Goal: Task Accomplishment & Management: Manage account settings

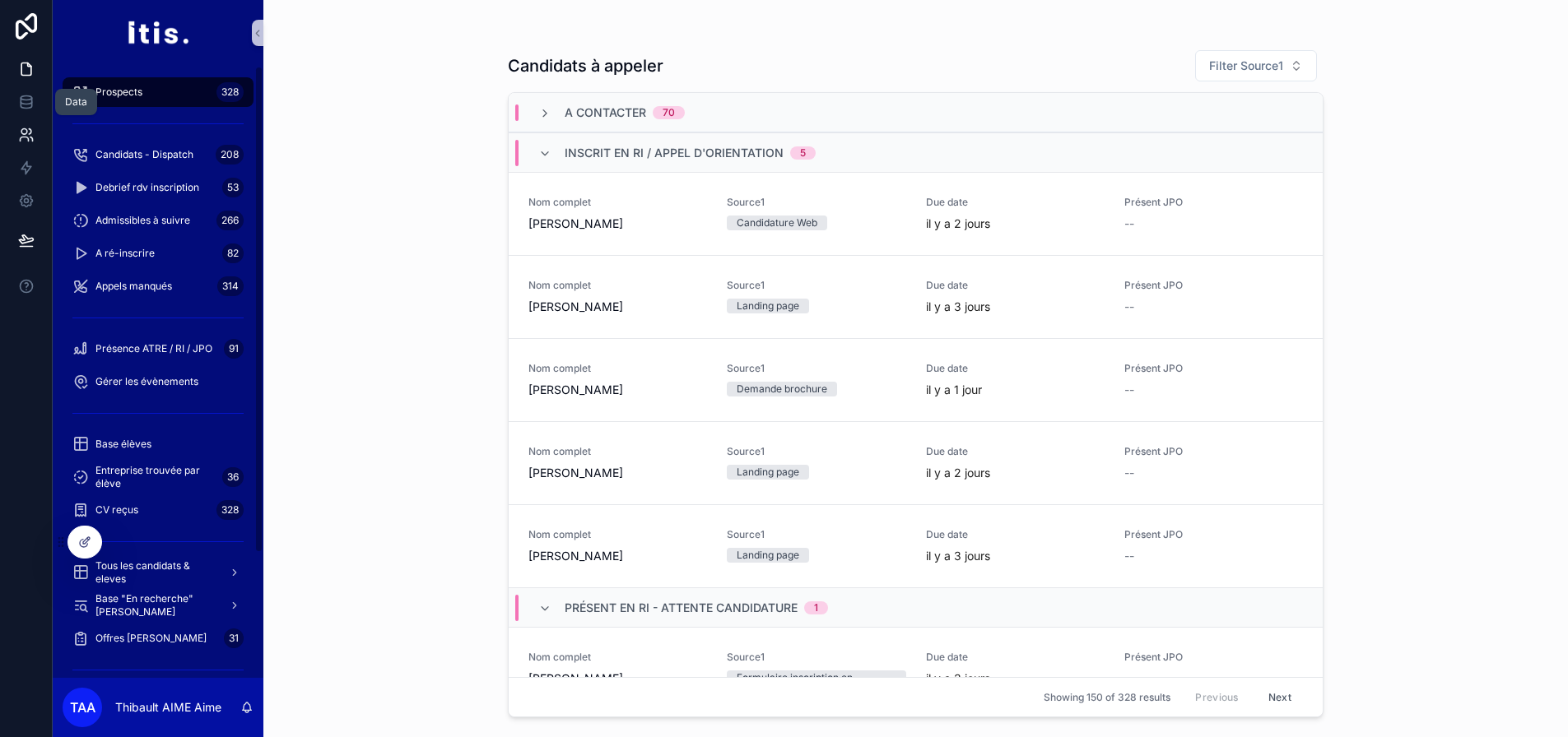
click at [25, 132] on icon at bounding box center [26, 134] width 16 height 16
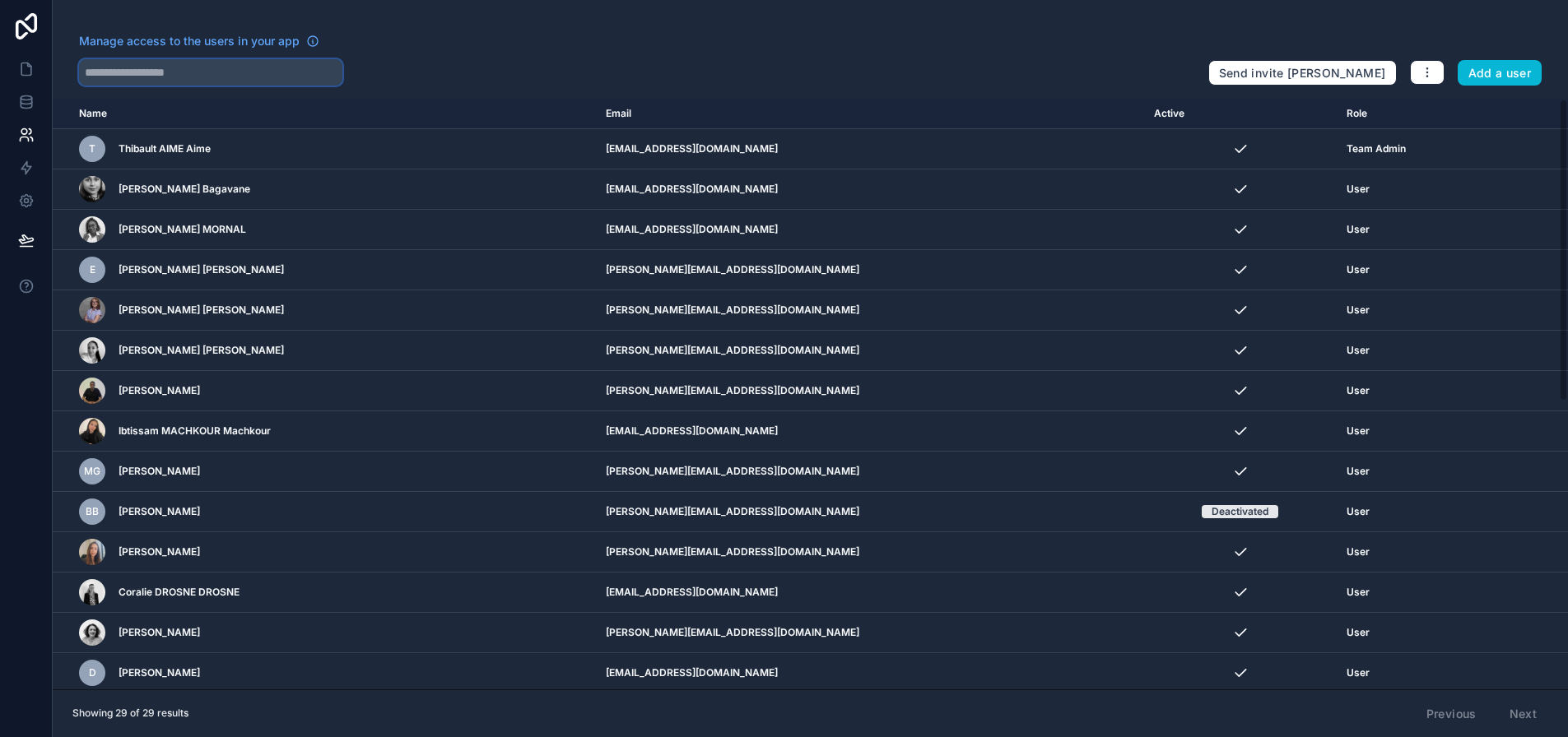
click at [175, 69] on input "text" at bounding box center [210, 72] width 263 height 27
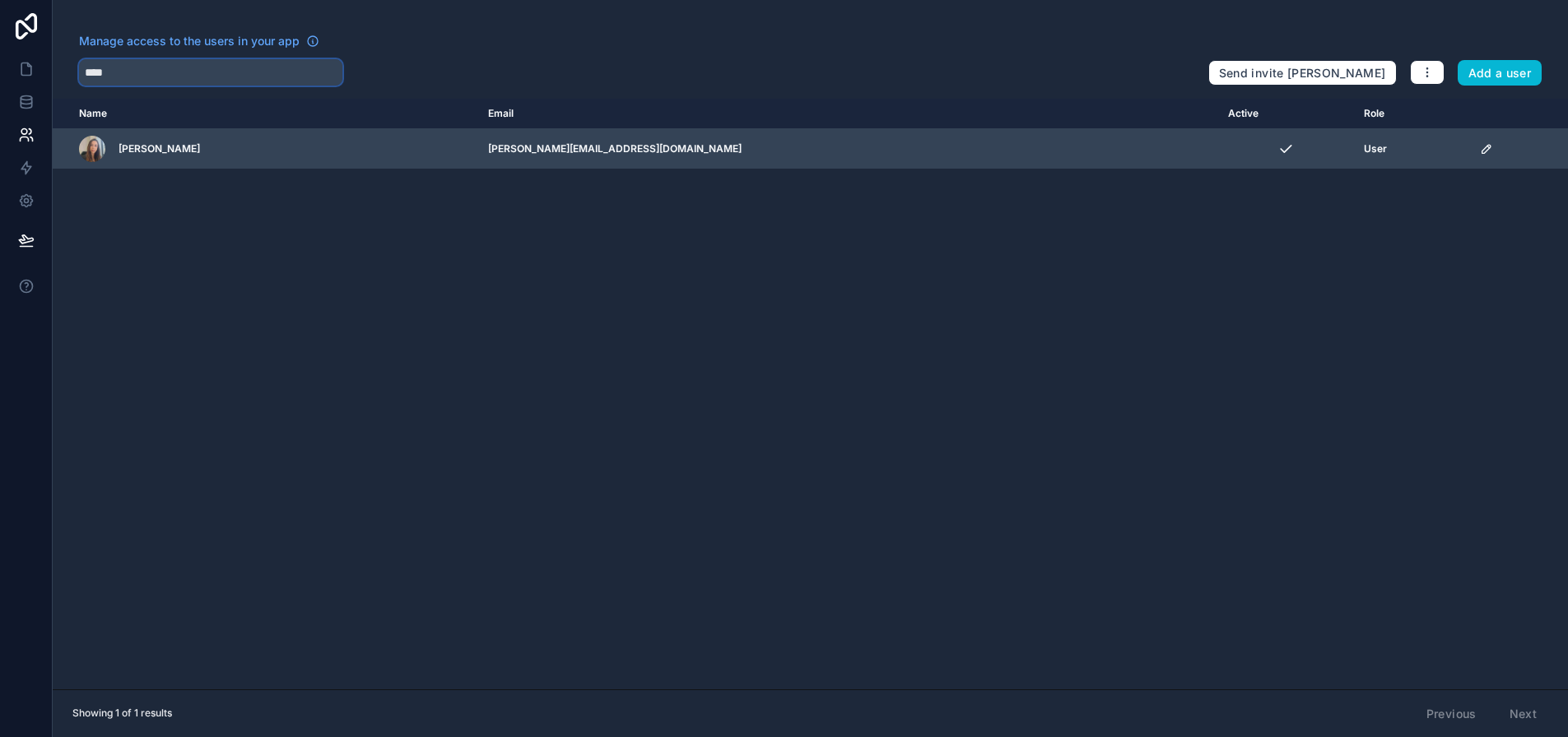
type input "****"
click at [1482, 150] on icon "scrollable content" at bounding box center [1486, 148] width 9 height 9
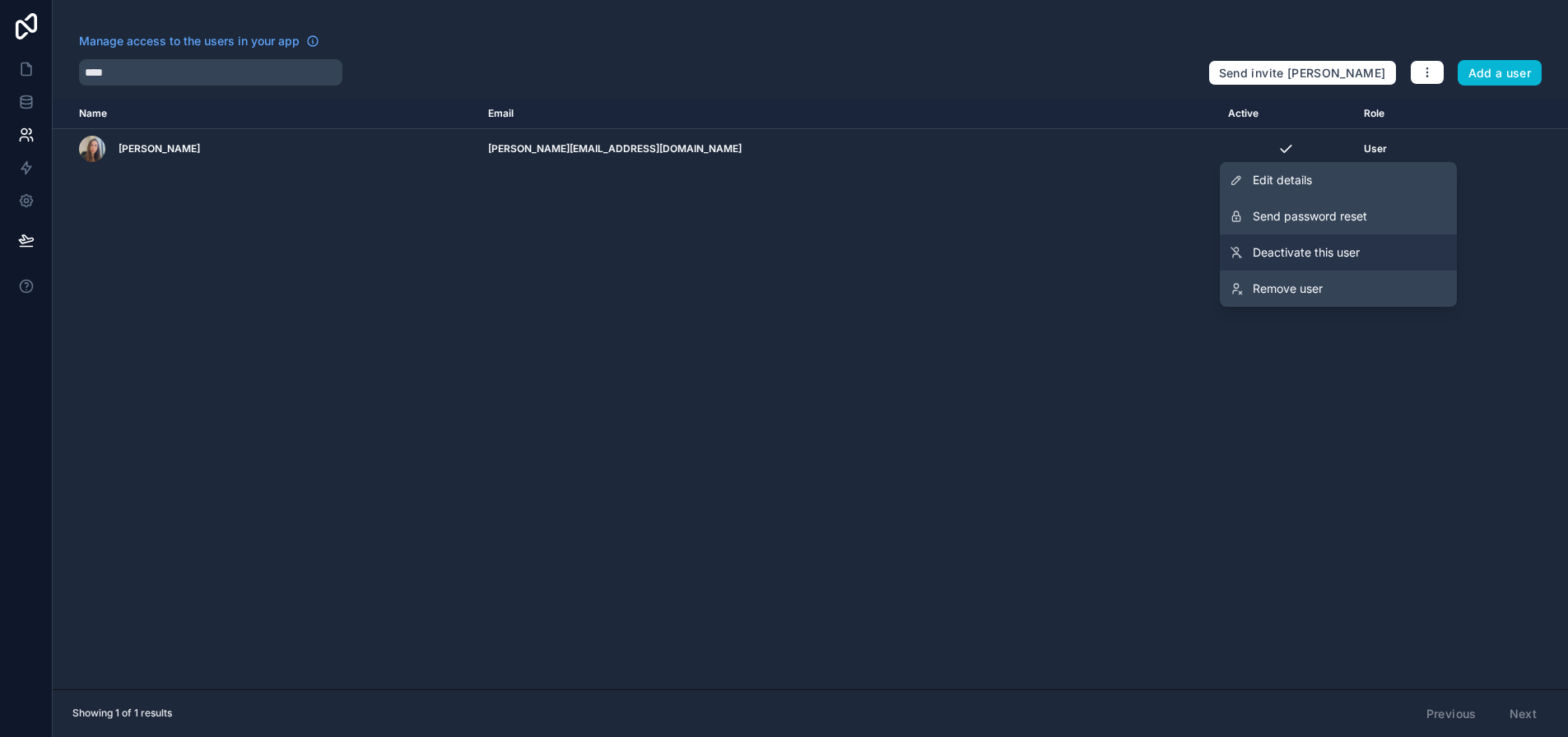
click at [1360, 254] on span "Deactivate this user" at bounding box center [1306, 252] width 107 height 16
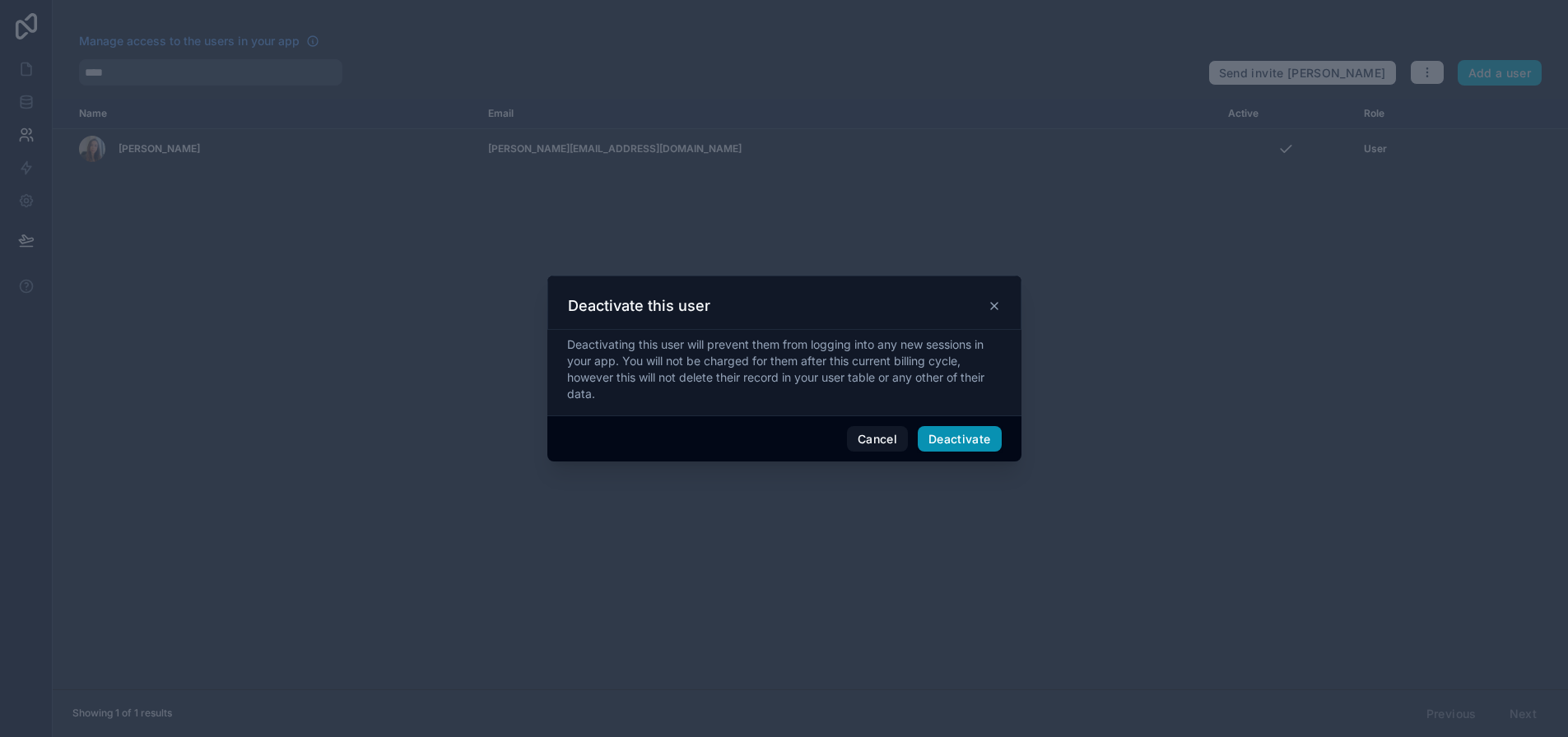
click at [959, 452] on button "Deactivate" at bounding box center [960, 440] width 84 height 27
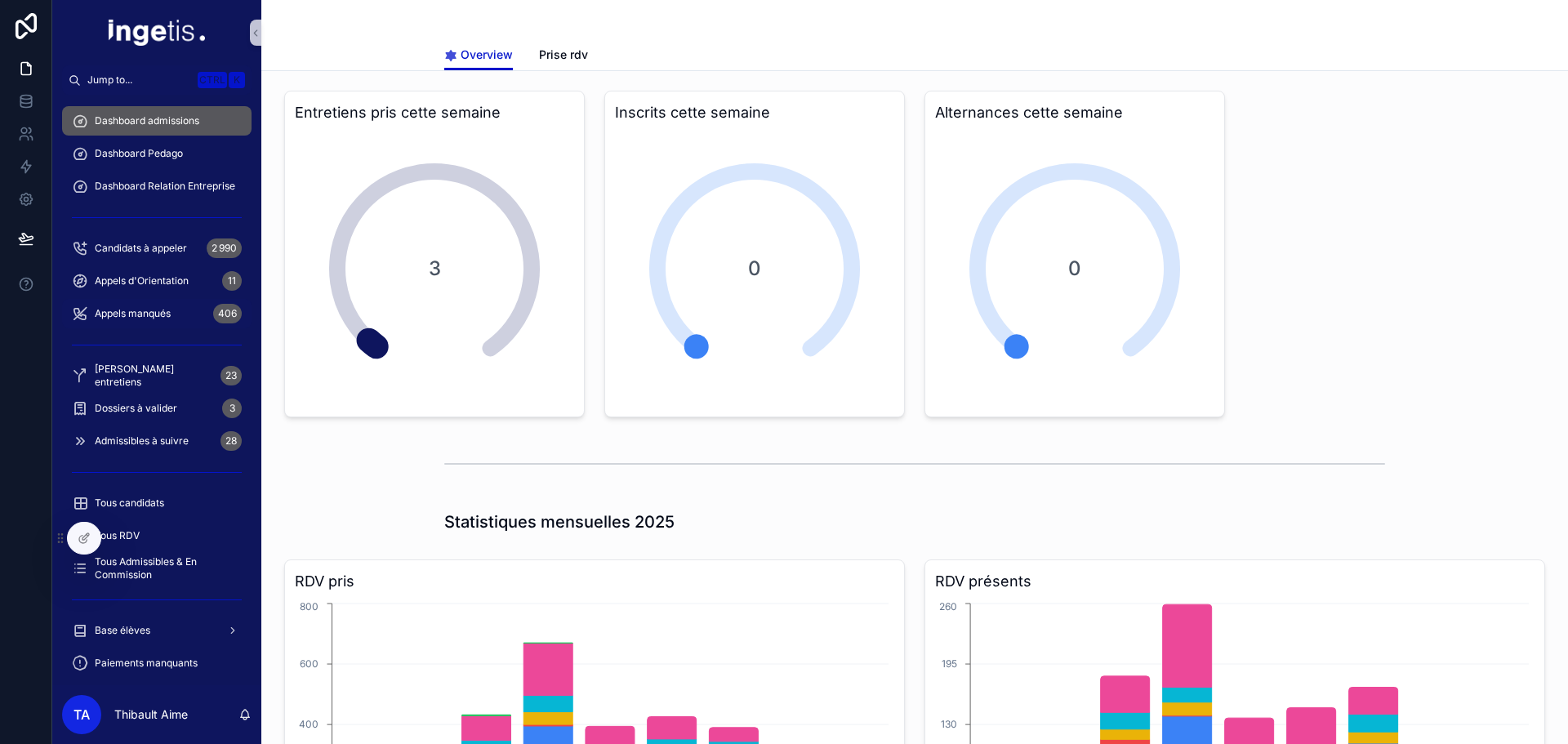
click at [145, 310] on span "Appels manqués" at bounding box center [132, 314] width 76 height 13
